Goal: Task Accomplishment & Management: Complete application form

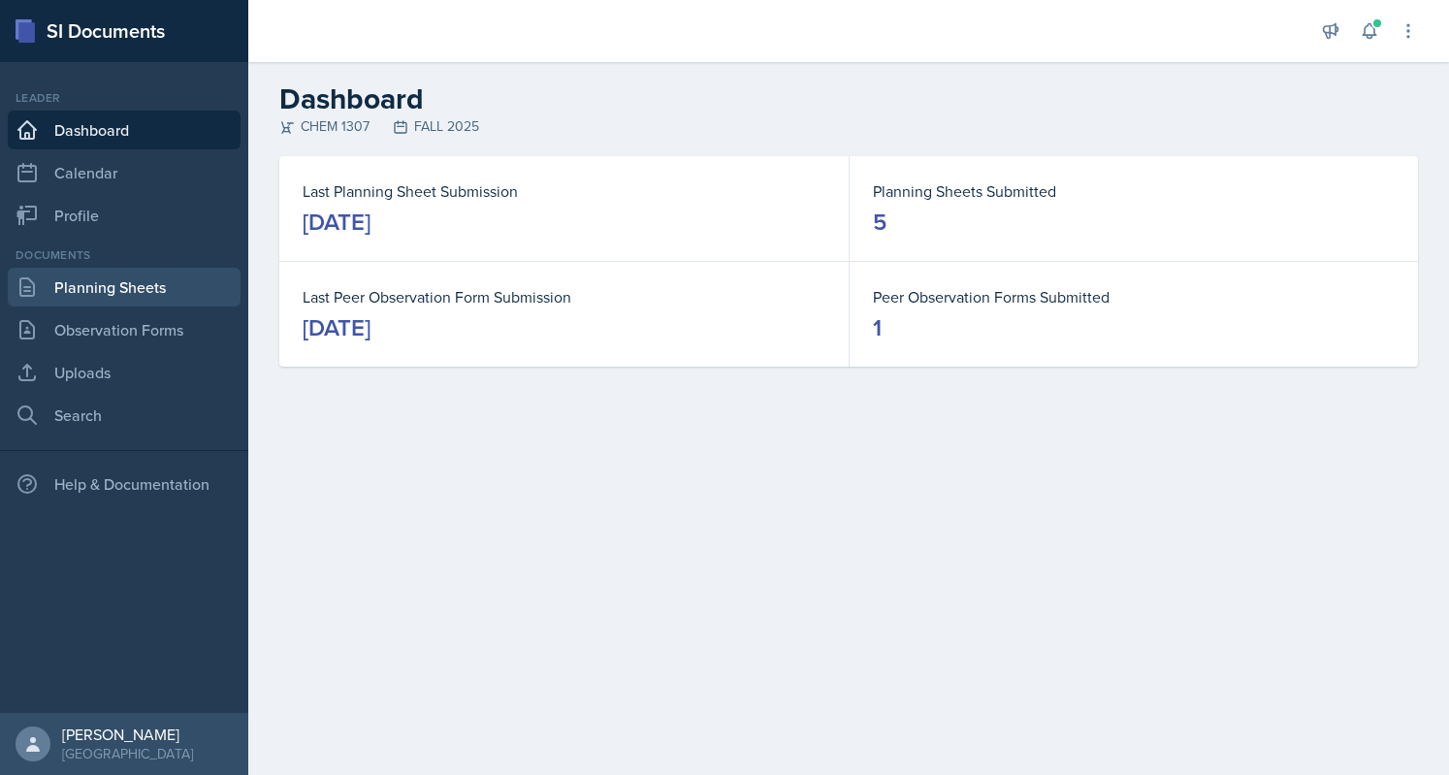
click at [142, 292] on link "Planning Sheets" at bounding box center [124, 287] width 233 height 39
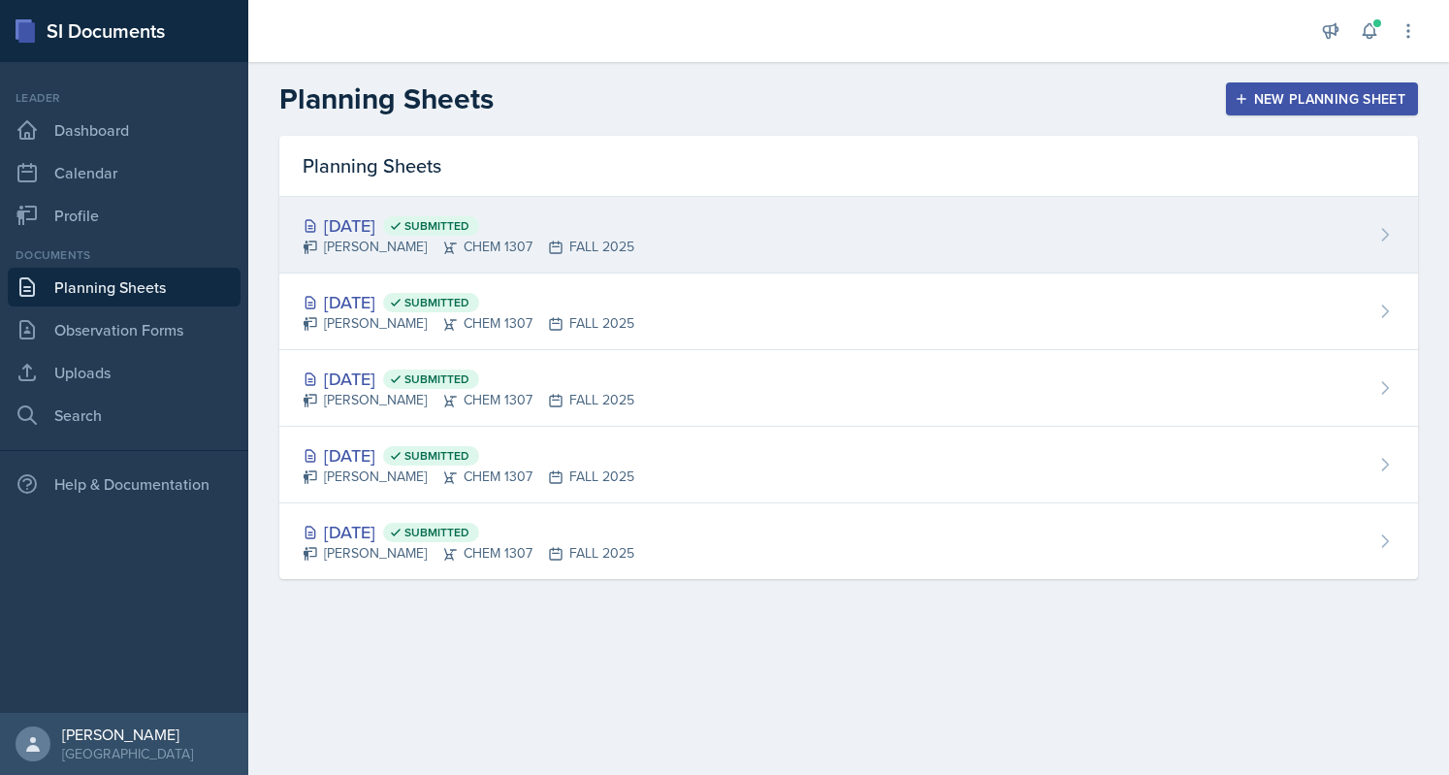
click at [910, 205] on div "[DATE] Submitted [PERSON_NAME] CHEM 1307 FALL 2025" at bounding box center [848, 235] width 1139 height 77
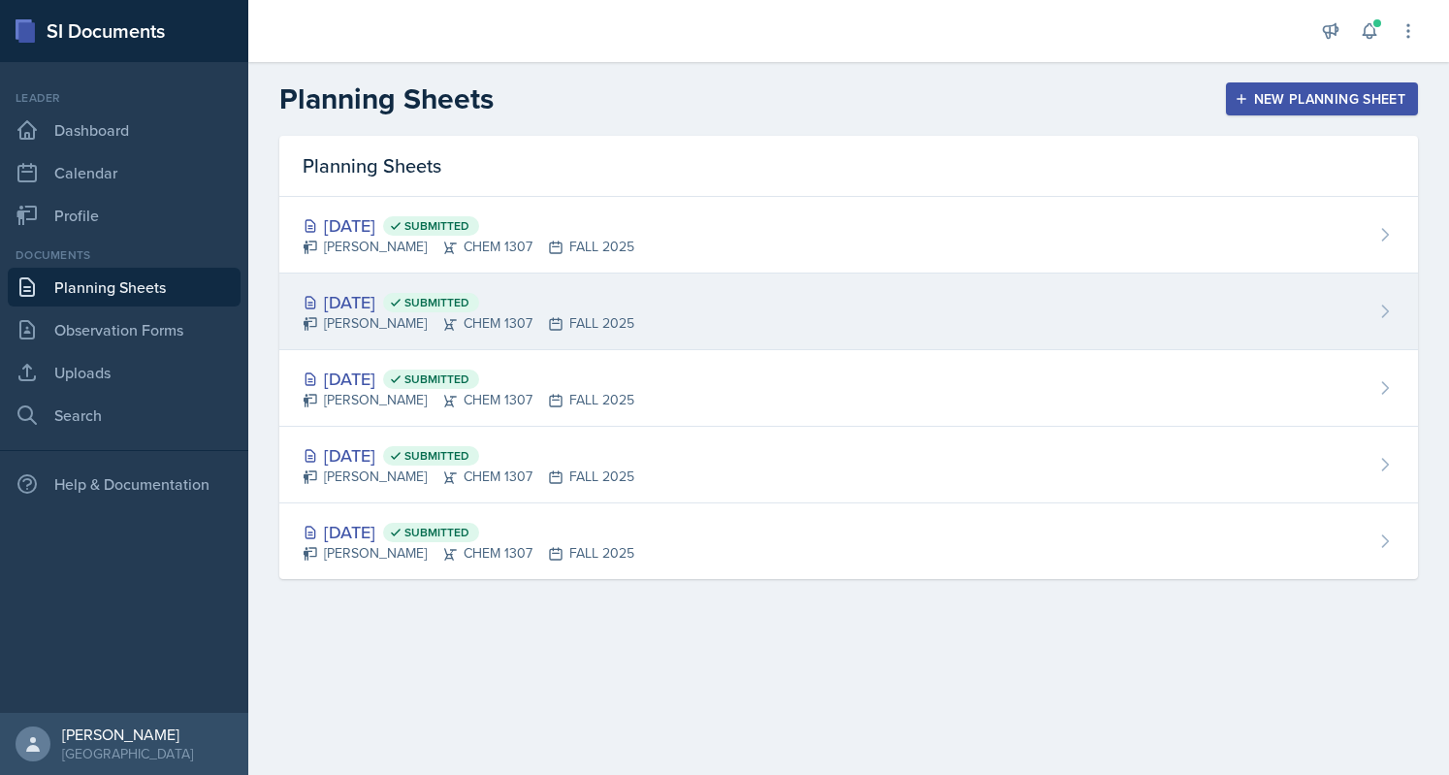
click at [650, 295] on div "[DATE] Submitted [PERSON_NAME] CHEM 1307 FALL 2025" at bounding box center [848, 311] width 1139 height 77
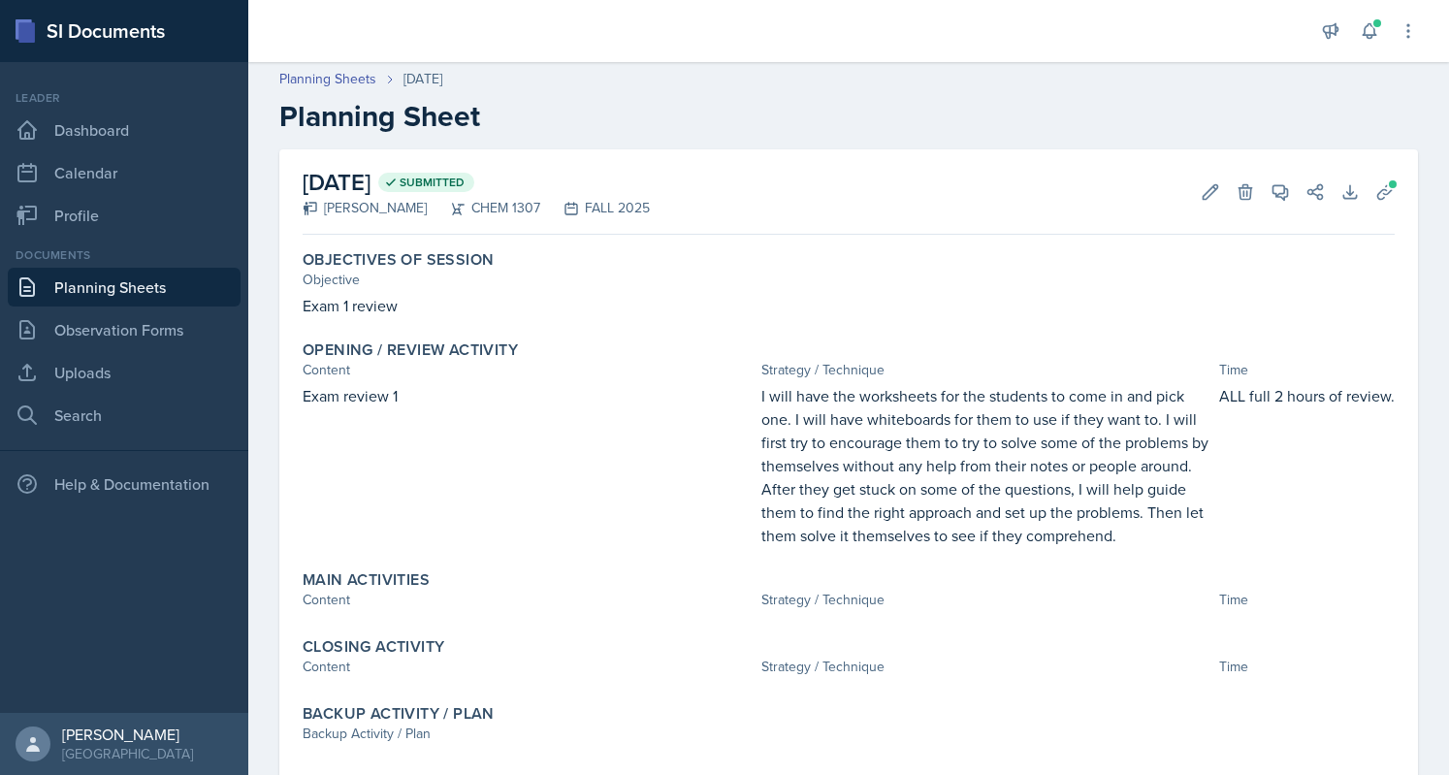
scroll to position [52, 0]
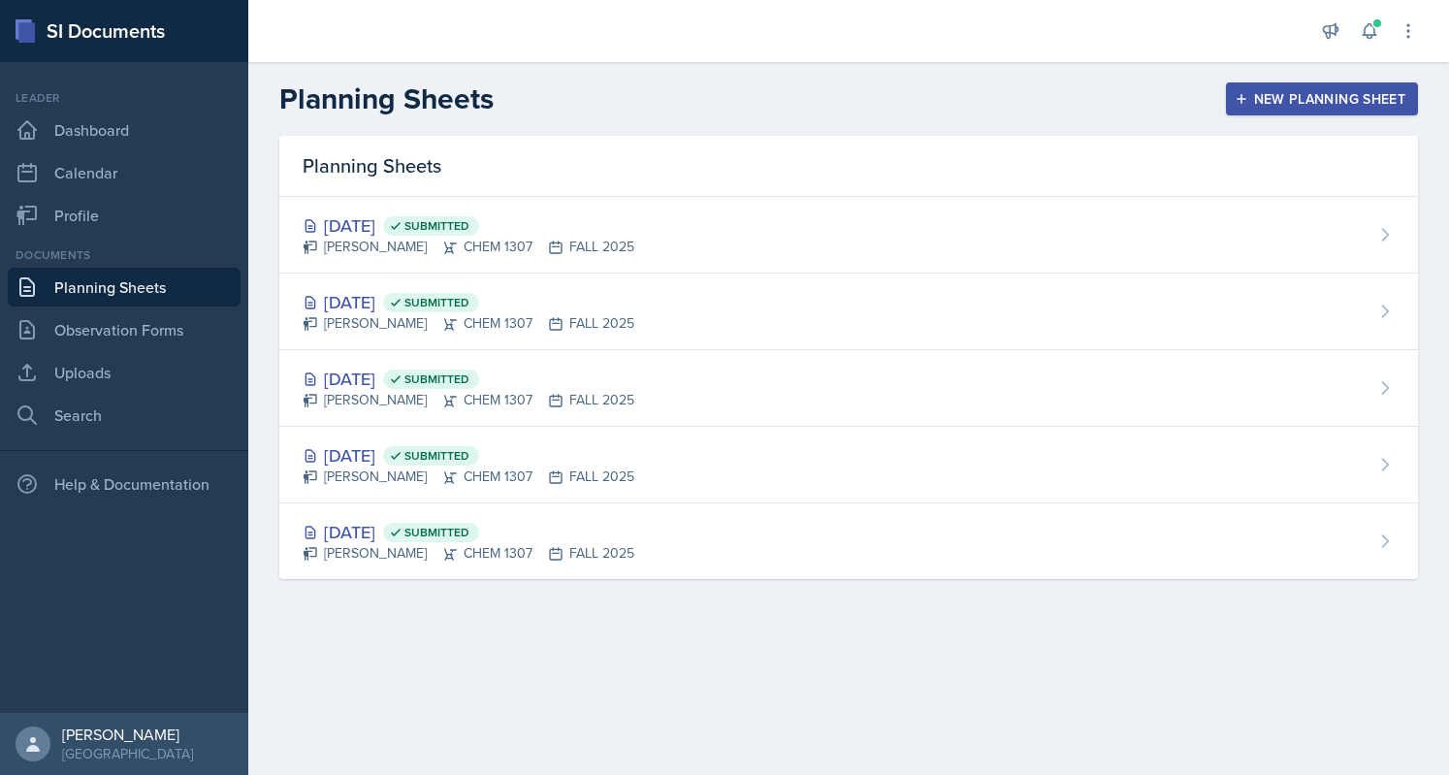
click at [1254, 107] on div "New Planning Sheet" at bounding box center [1321, 99] width 167 height 16
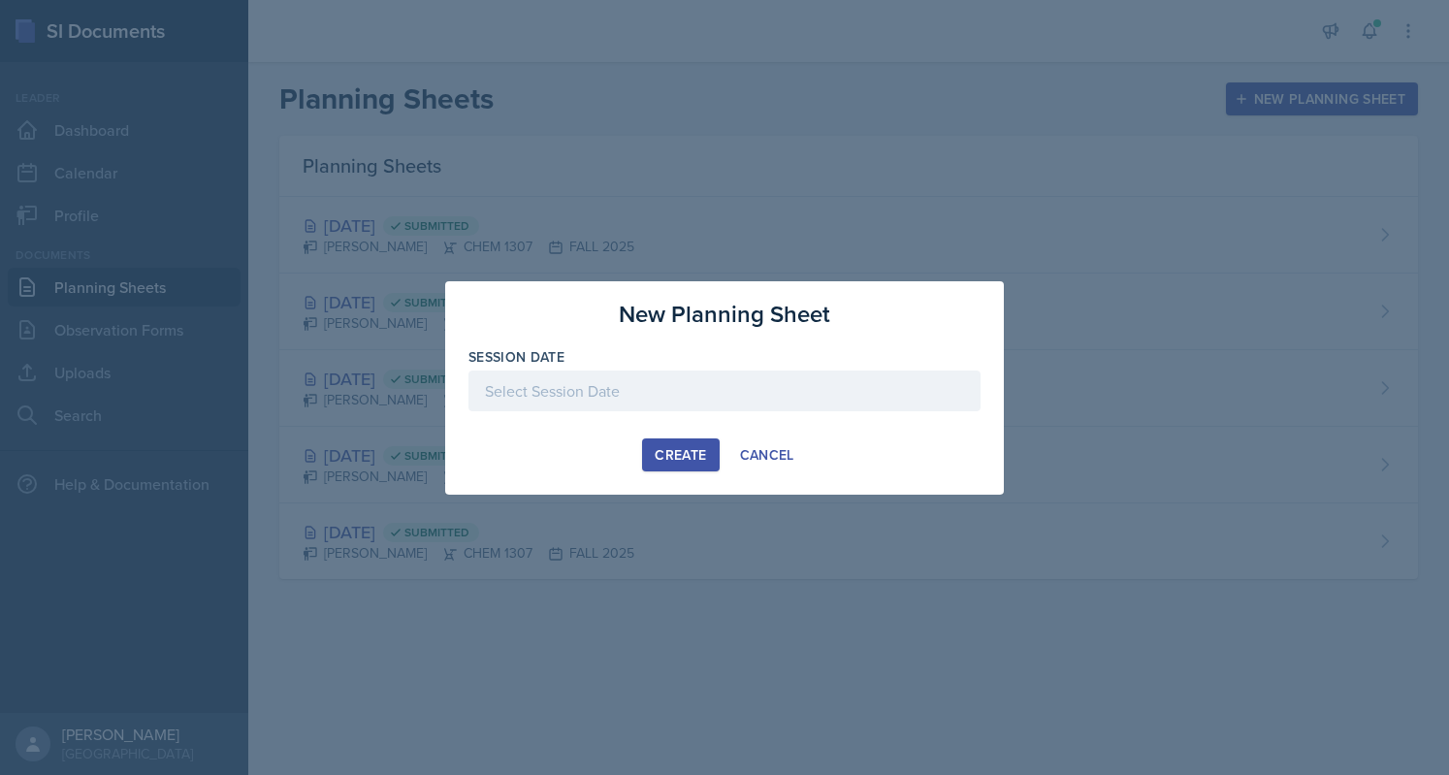
click at [726, 378] on div at bounding box center [724, 390] width 512 height 41
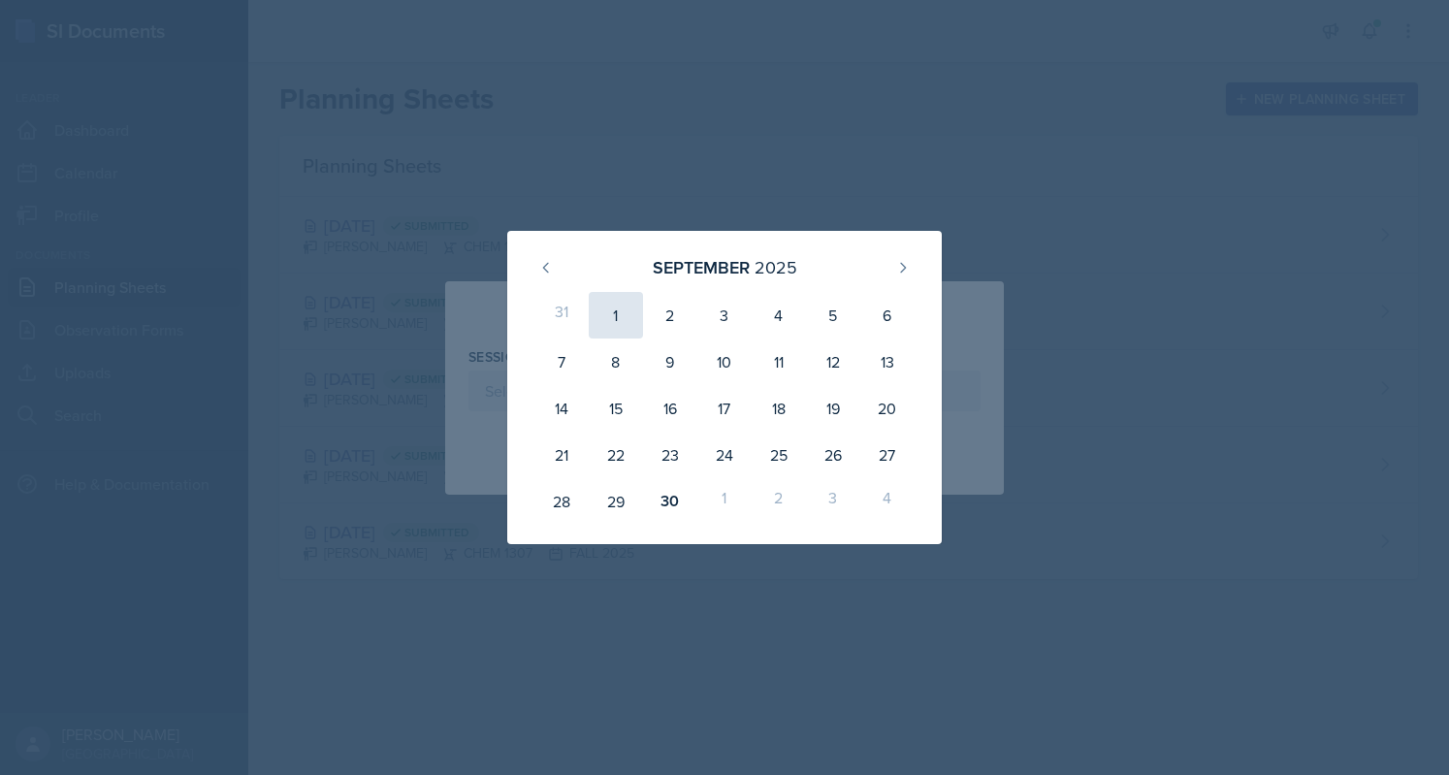
click at [613, 313] on div "1" at bounding box center [616, 315] width 54 height 47
type input "[DATE]"
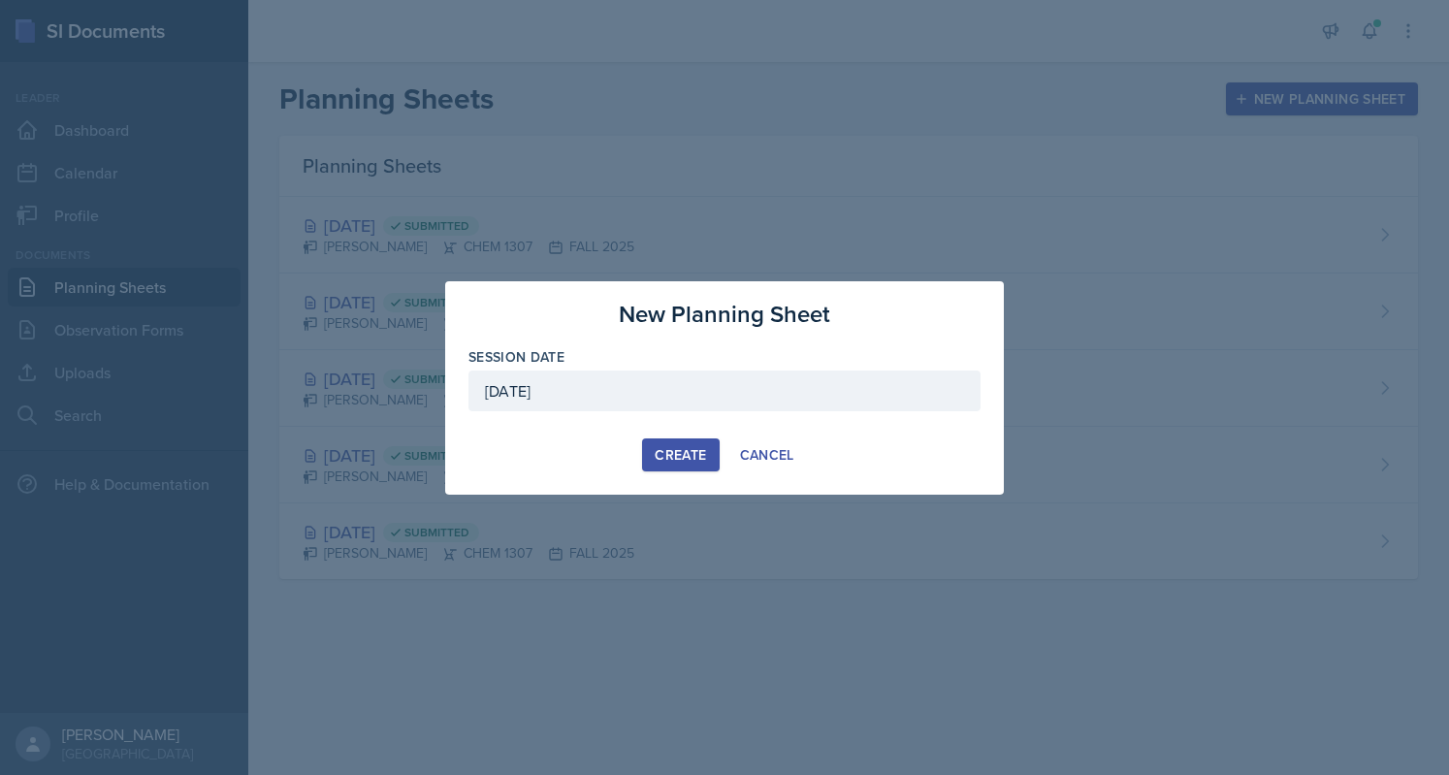
click at [673, 462] on div "Create" at bounding box center [680, 455] width 51 height 16
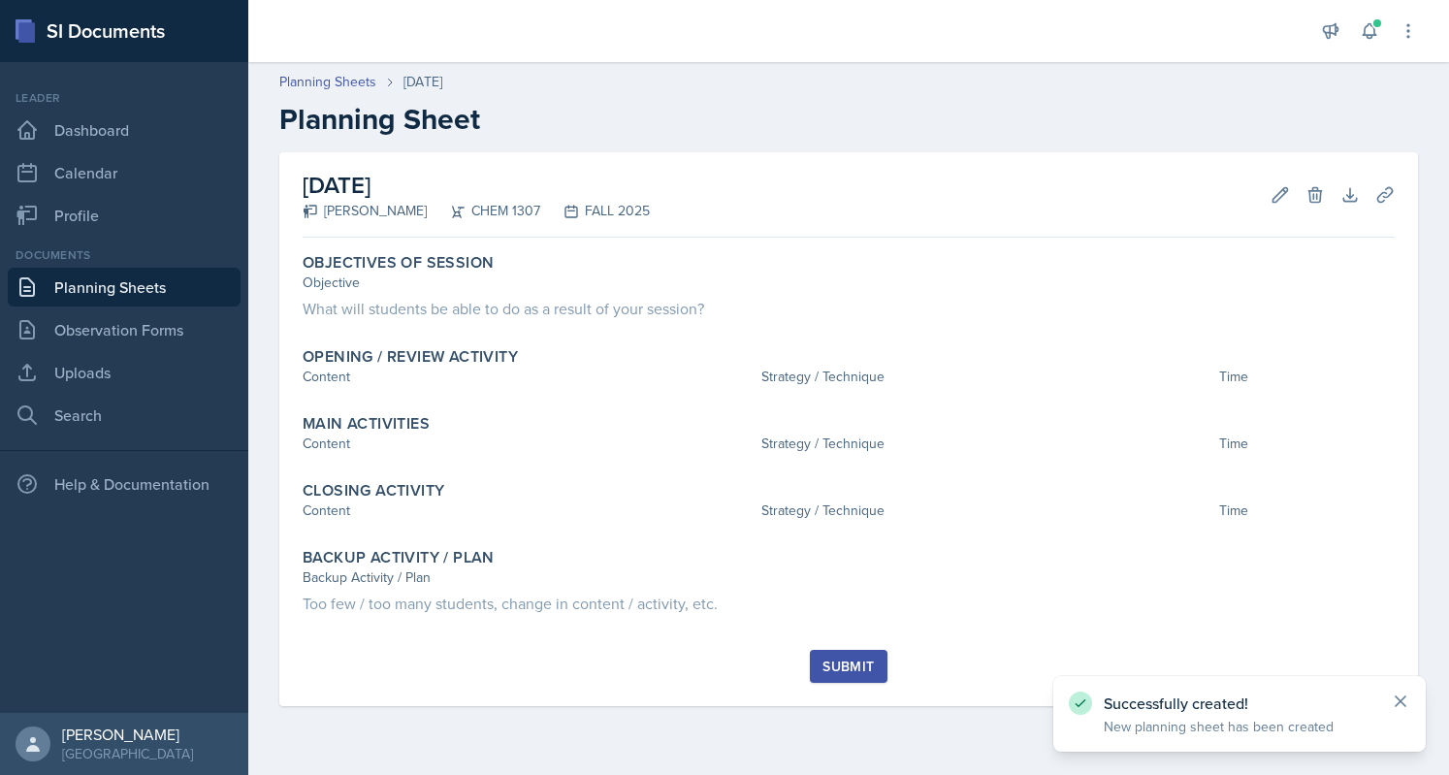
click at [1398, 698] on icon at bounding box center [1400, 701] width 10 height 10
